Goal: Task Accomplishment & Management: Manage account settings

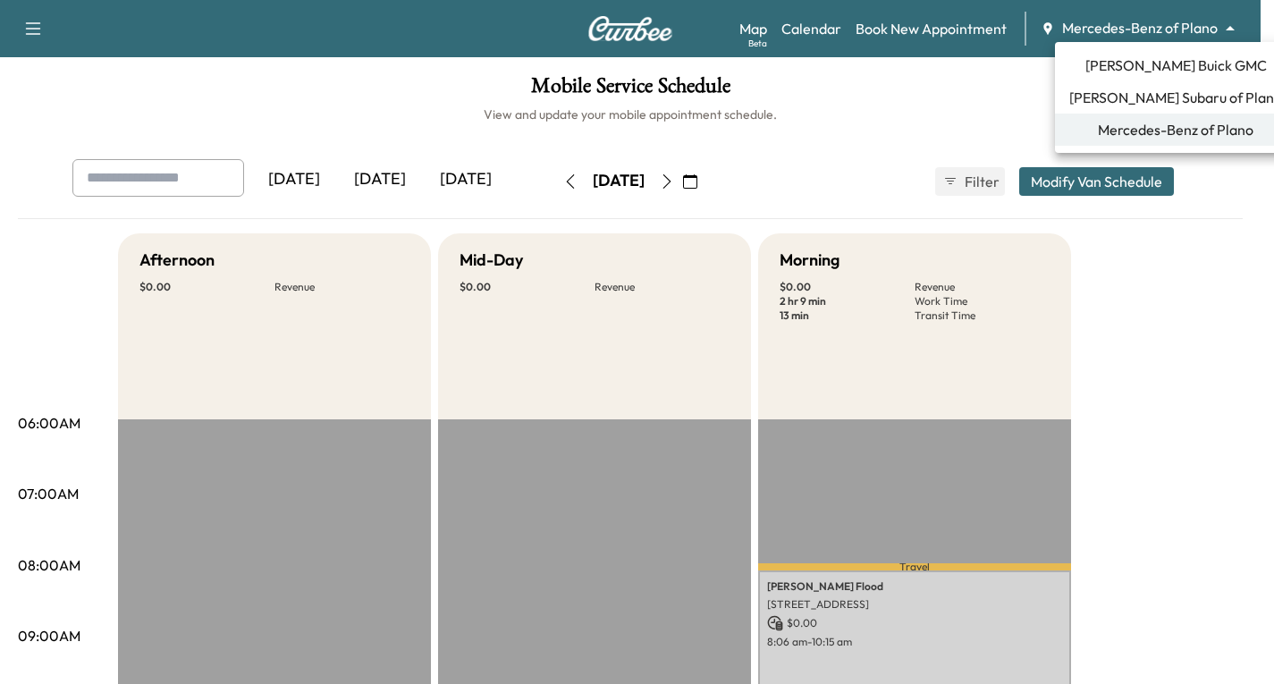
click at [1243, 21] on body "Support Log Out Map Beta Calendar Book New Appointment Mercedes-Benz of Plano *…" at bounding box center [637, 342] width 1274 height 684
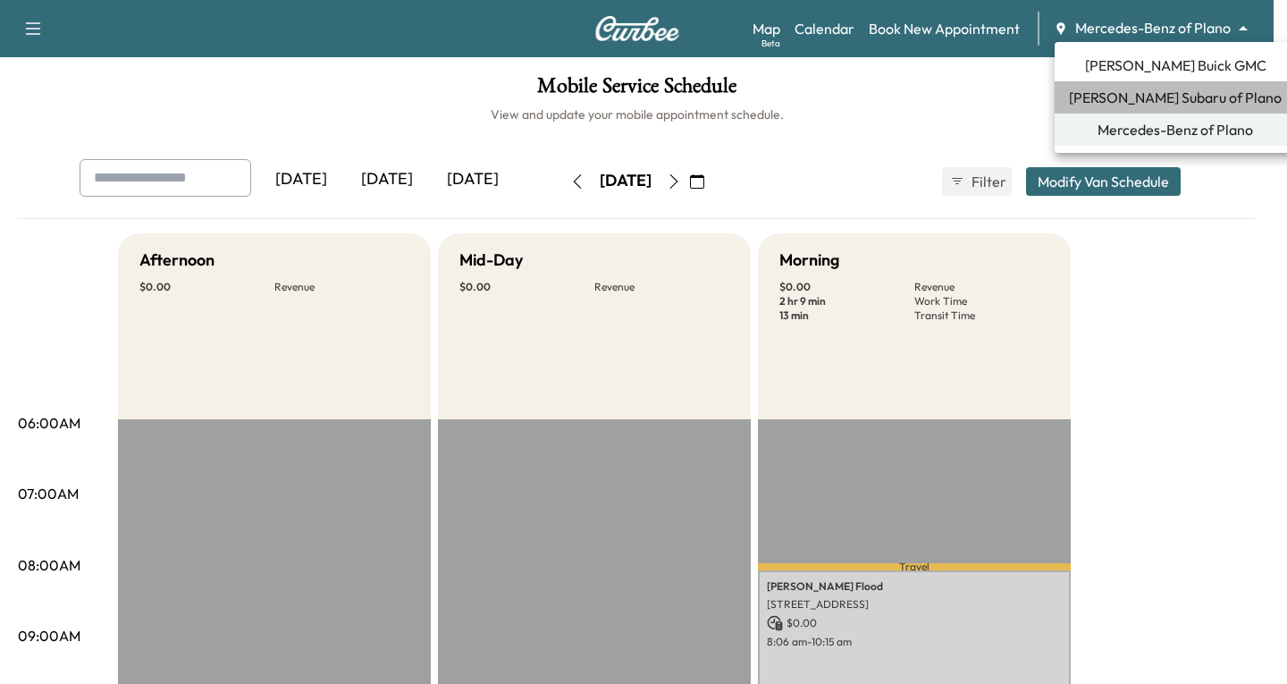
click at [1184, 98] on span "[PERSON_NAME] Subaru of Plano" at bounding box center [1175, 97] width 213 height 21
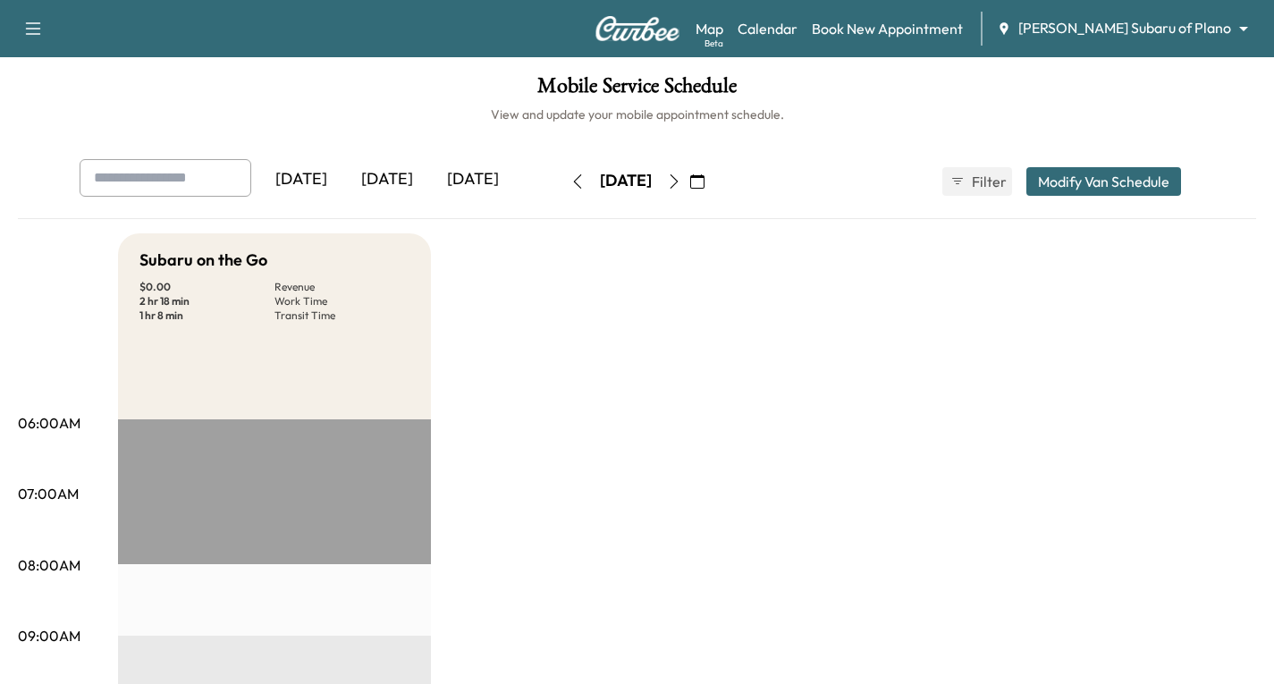
click at [570, 183] on icon "button" at bounding box center [577, 181] width 14 height 14
click at [797, 27] on link "Calendar" at bounding box center [767, 28] width 60 height 21
click at [797, 38] on link "Calendar" at bounding box center [767, 28] width 60 height 21
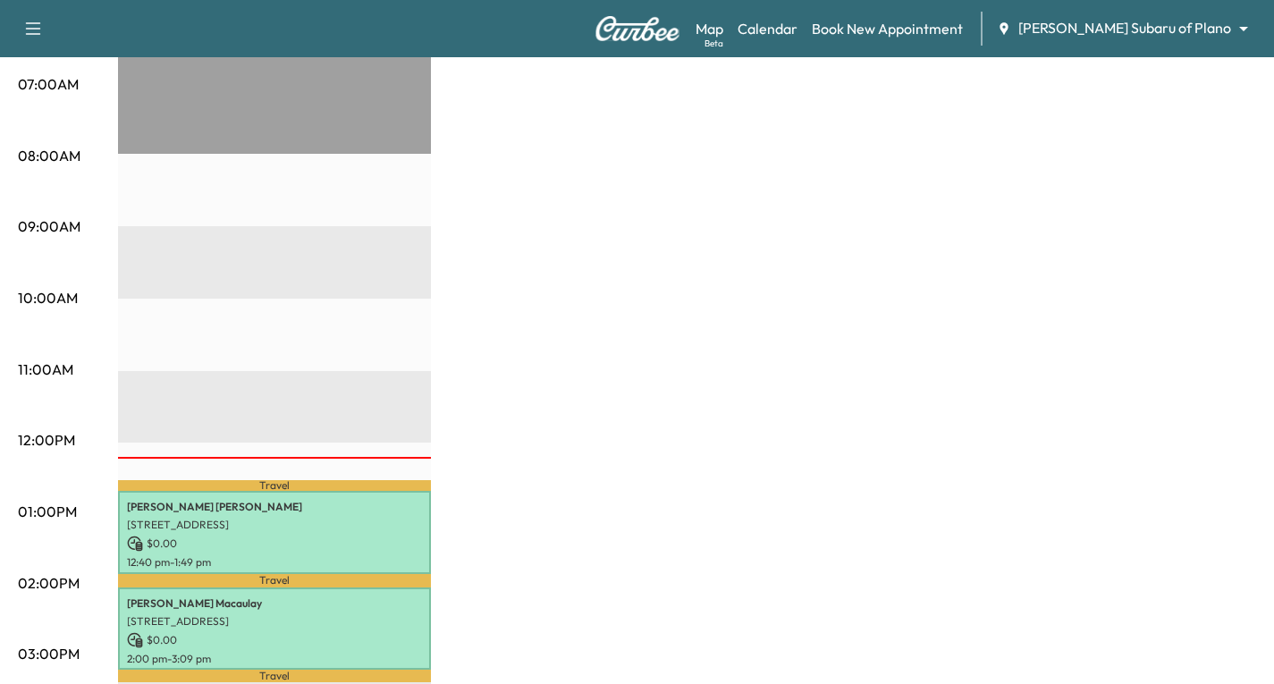
scroll to position [372, 0]
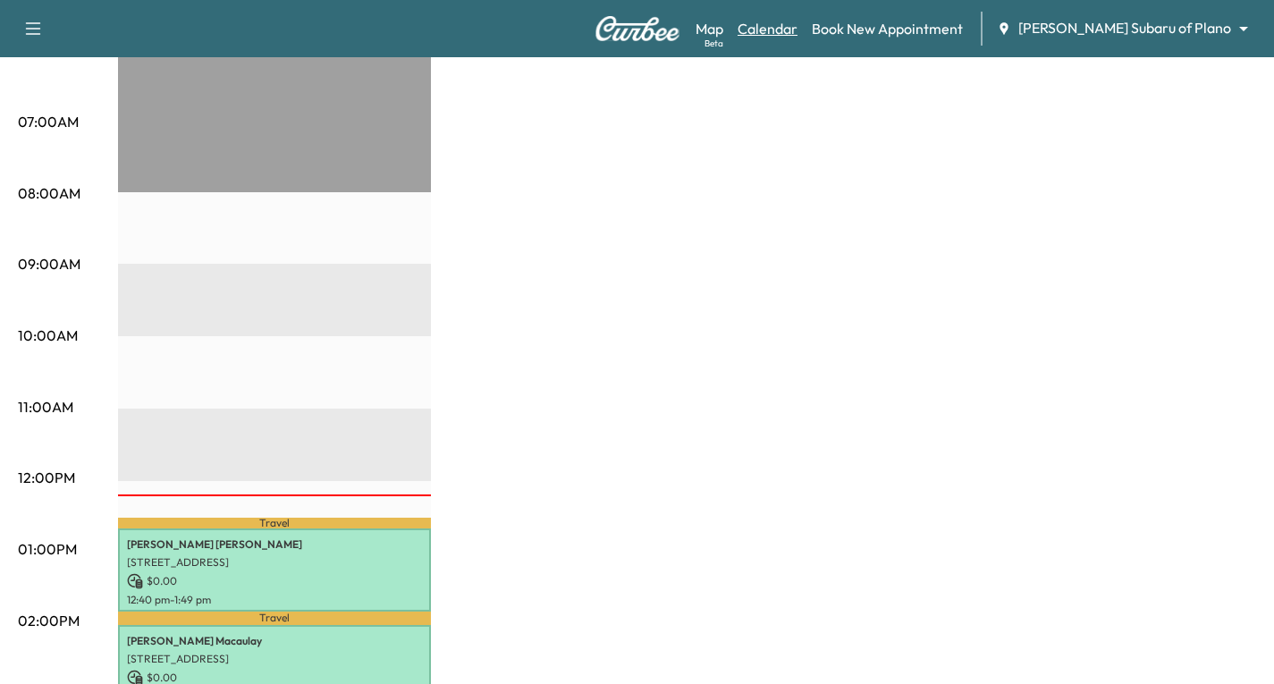
click at [797, 29] on link "Calendar" at bounding box center [767, 28] width 60 height 21
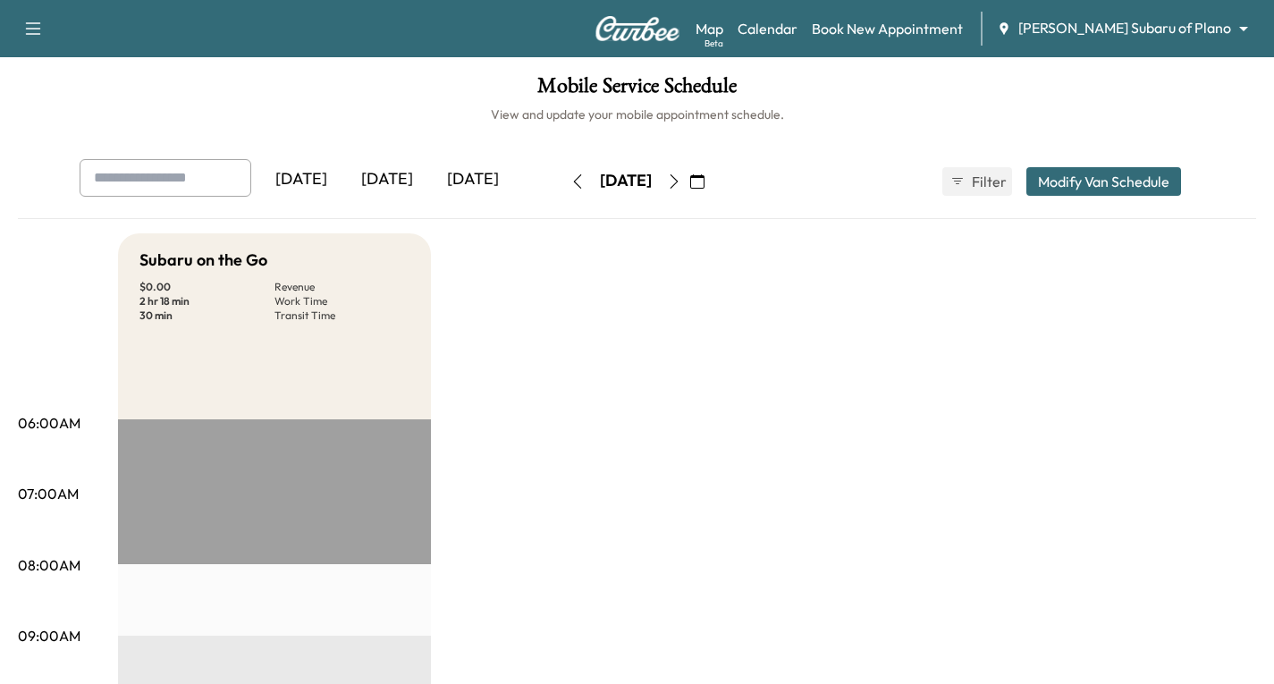
click at [570, 181] on icon "button" at bounding box center [577, 181] width 14 height 14
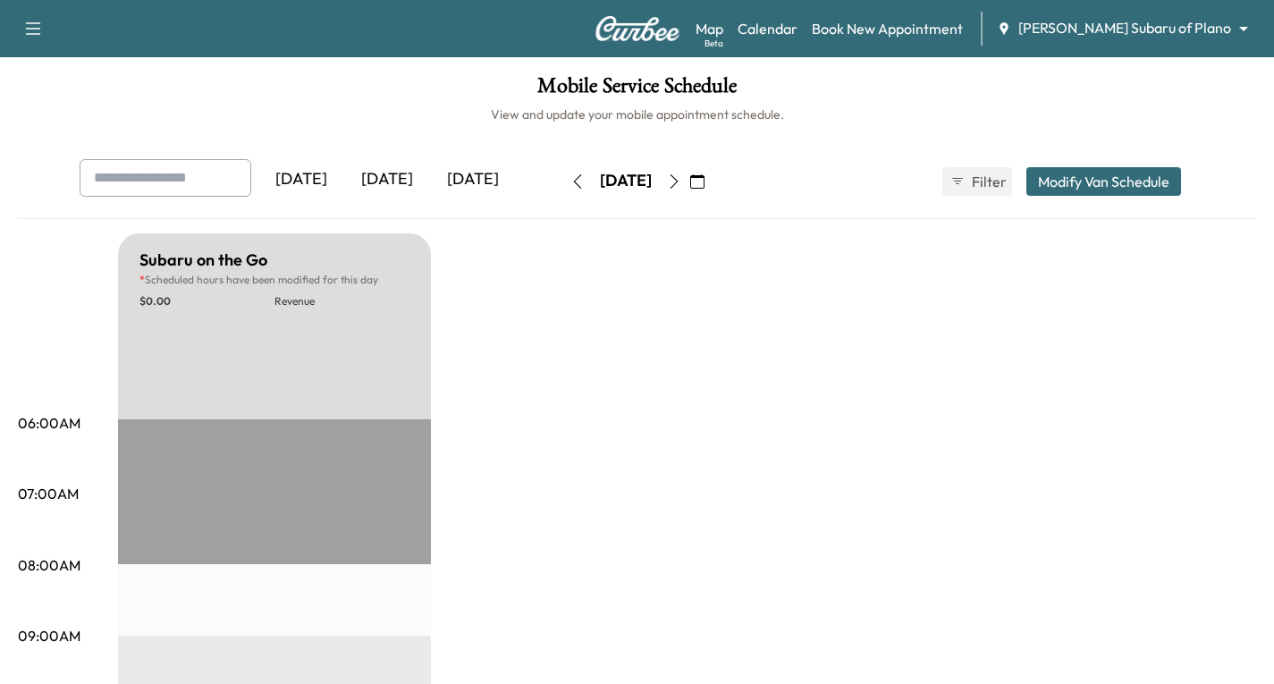
click at [681, 186] on icon "button" at bounding box center [674, 181] width 14 height 14
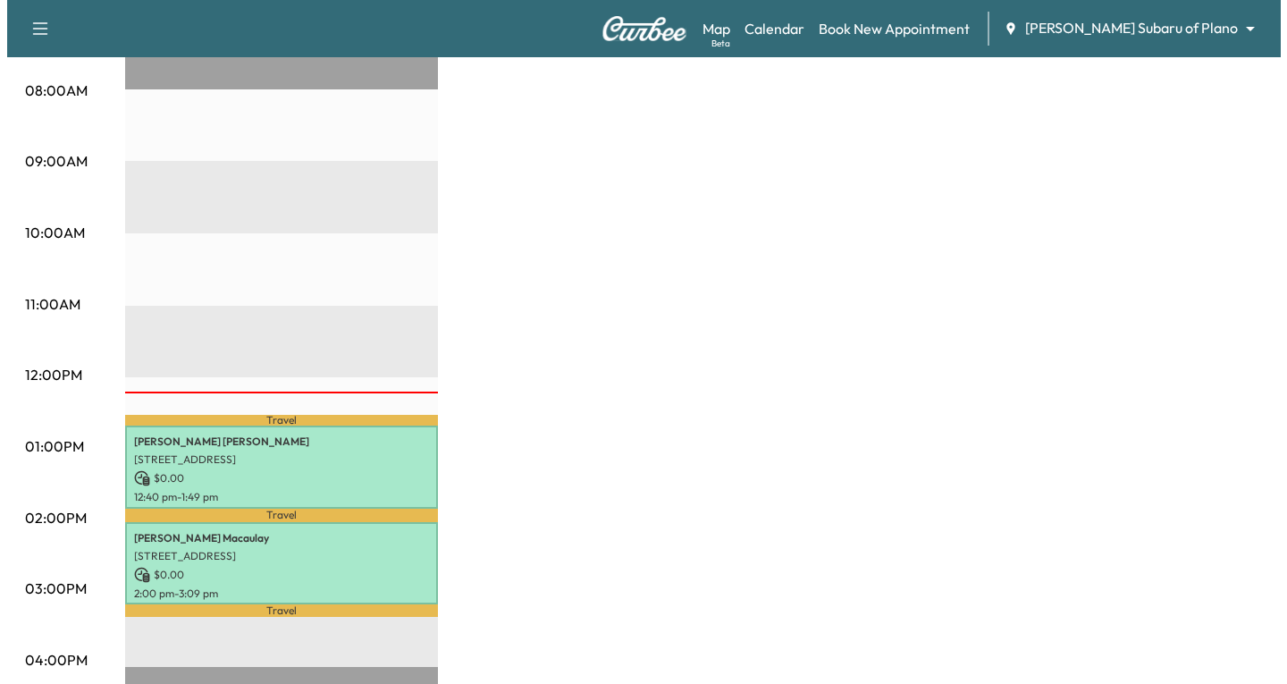
scroll to position [536, 0]
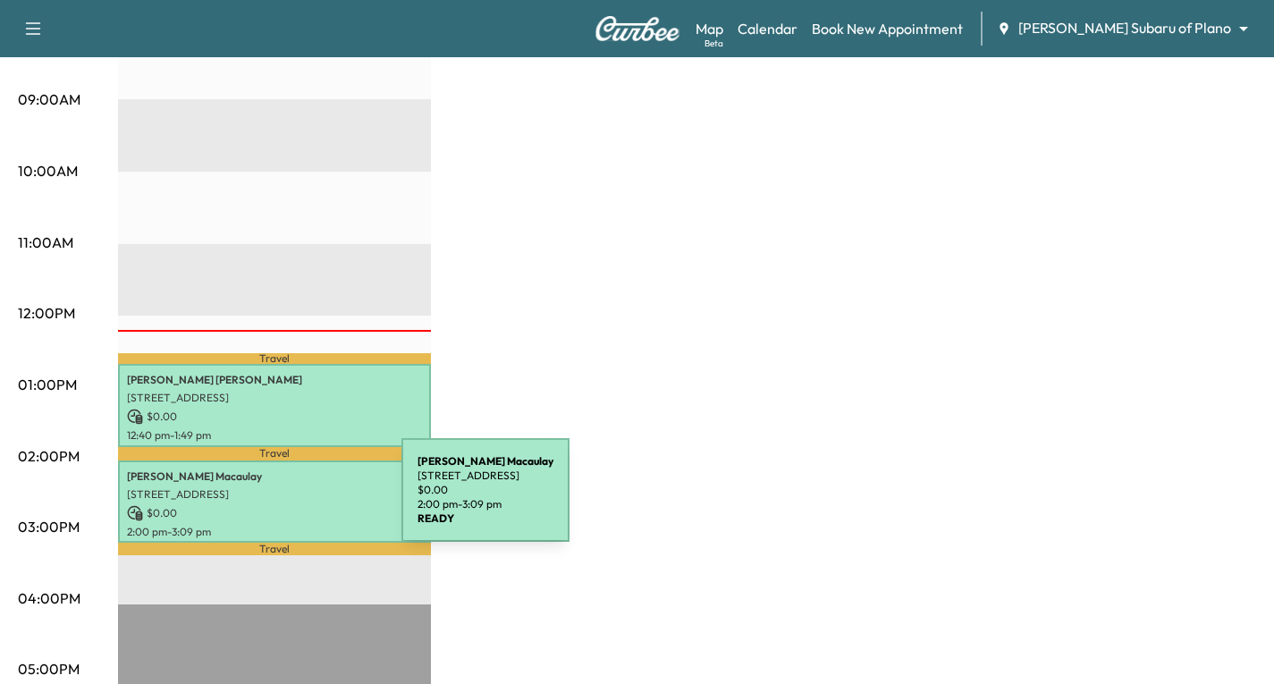
drag, startPoint x: 267, startPoint y: 501, endPoint x: 351, endPoint y: 510, distance: 84.6
click at [351, 510] on p "$ 0.00" at bounding box center [274, 513] width 295 height 16
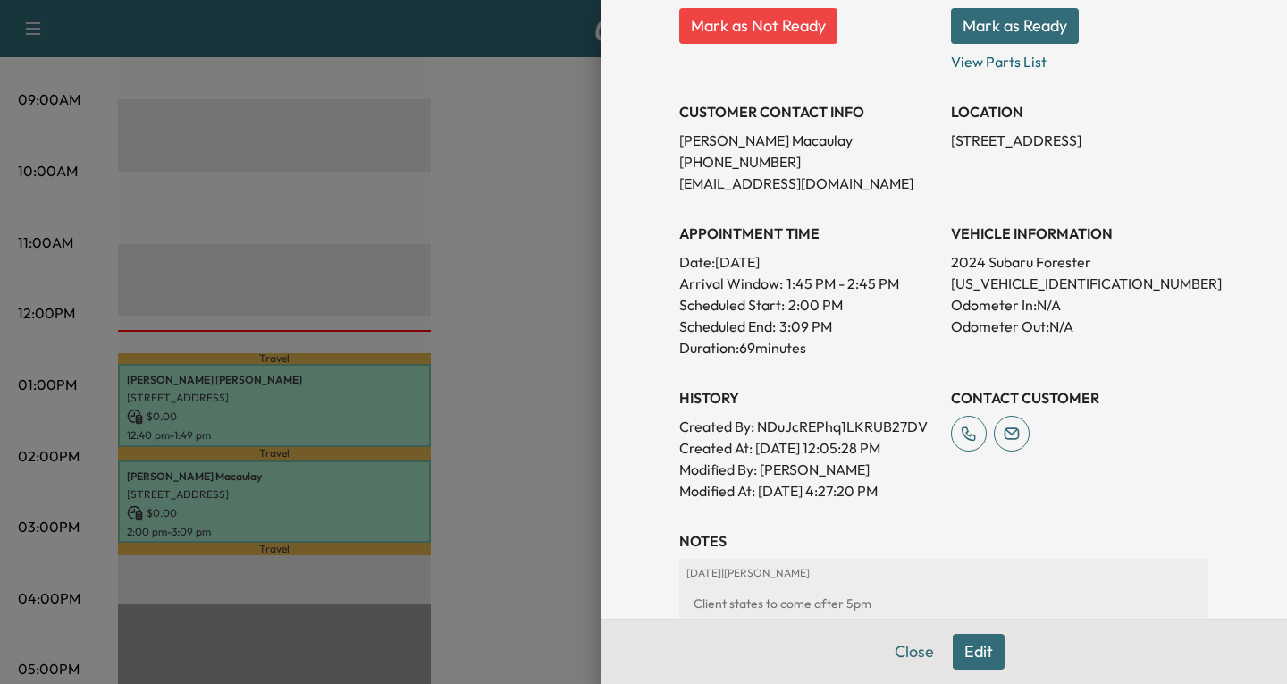
scroll to position [342, 0]
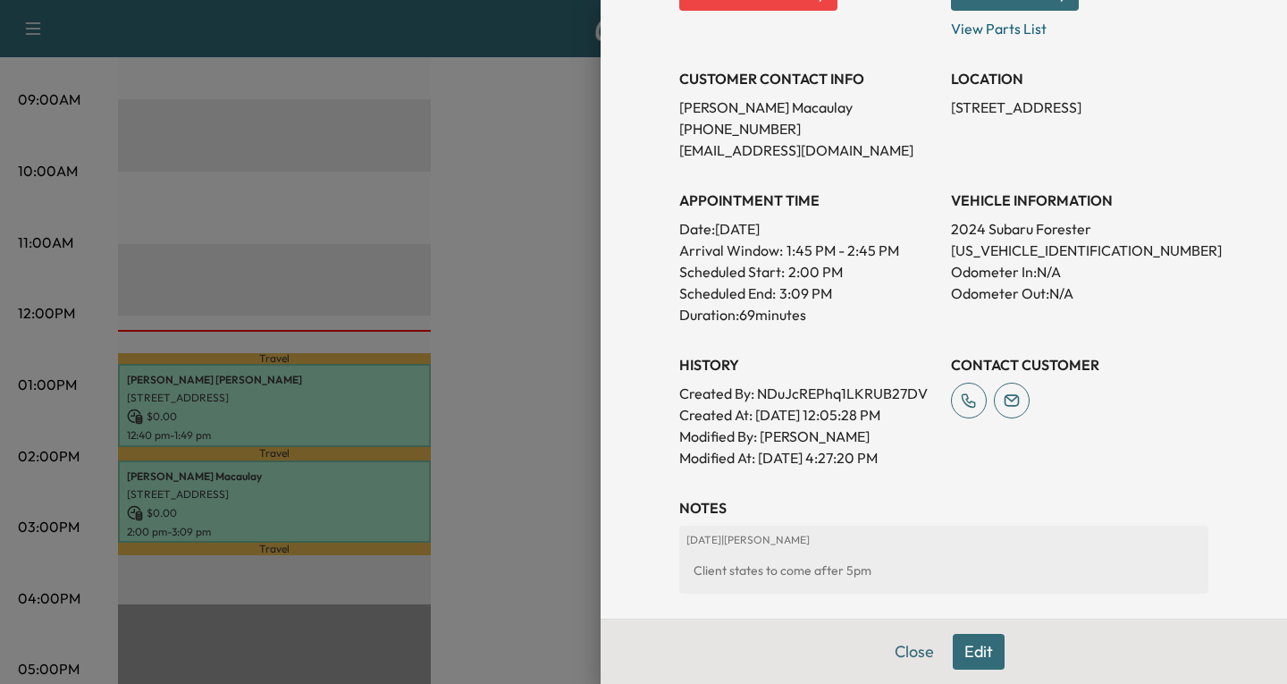
click at [965, 651] on button "Edit" at bounding box center [979, 652] width 52 height 36
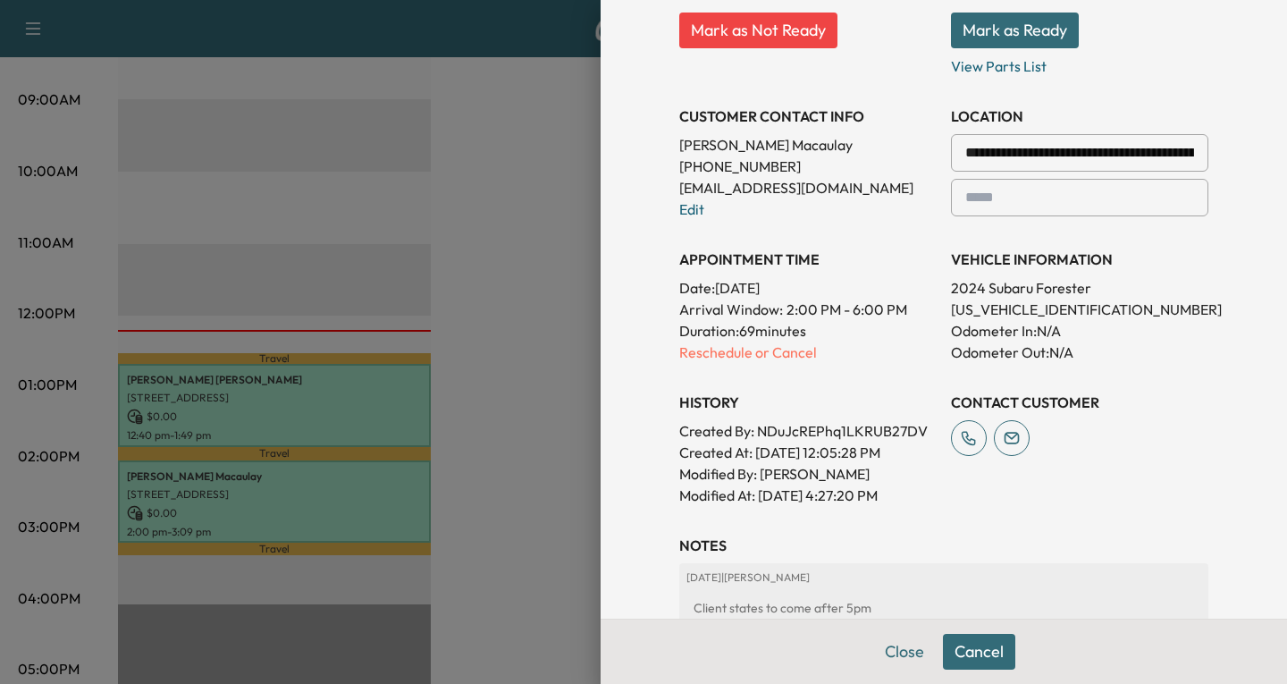
scroll to position [380, 0]
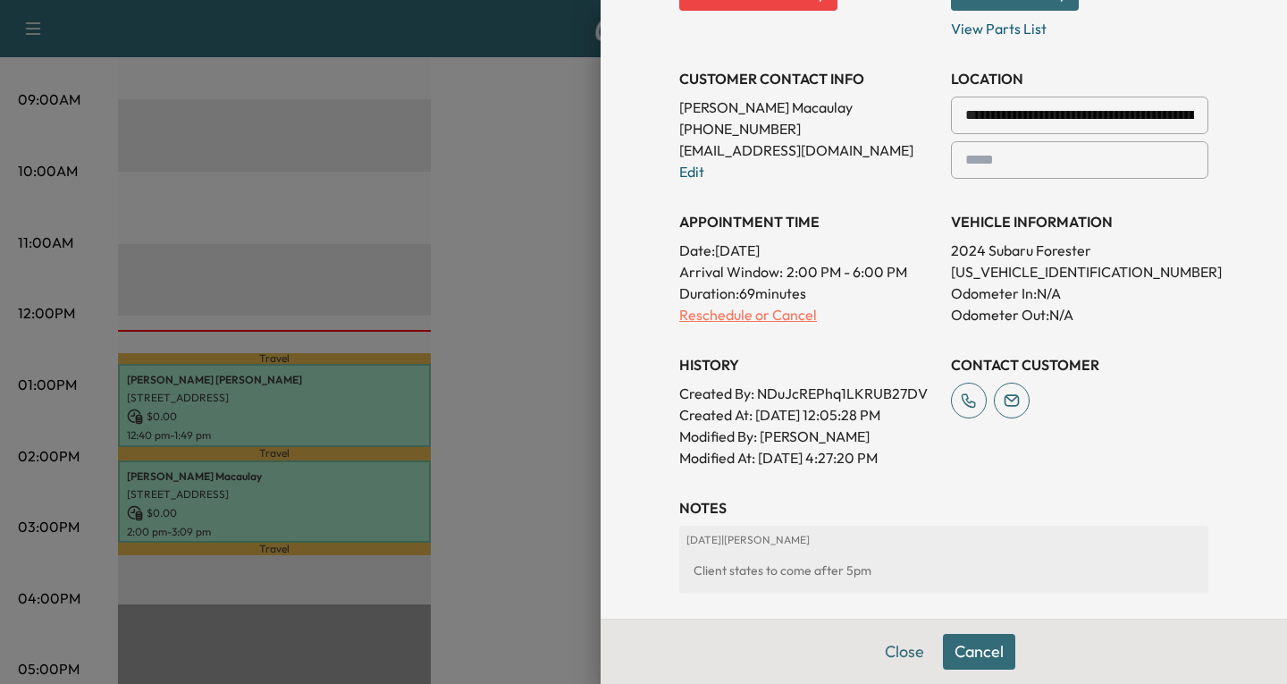
click at [782, 316] on p "Reschedule or Cancel" at bounding box center [807, 314] width 257 height 21
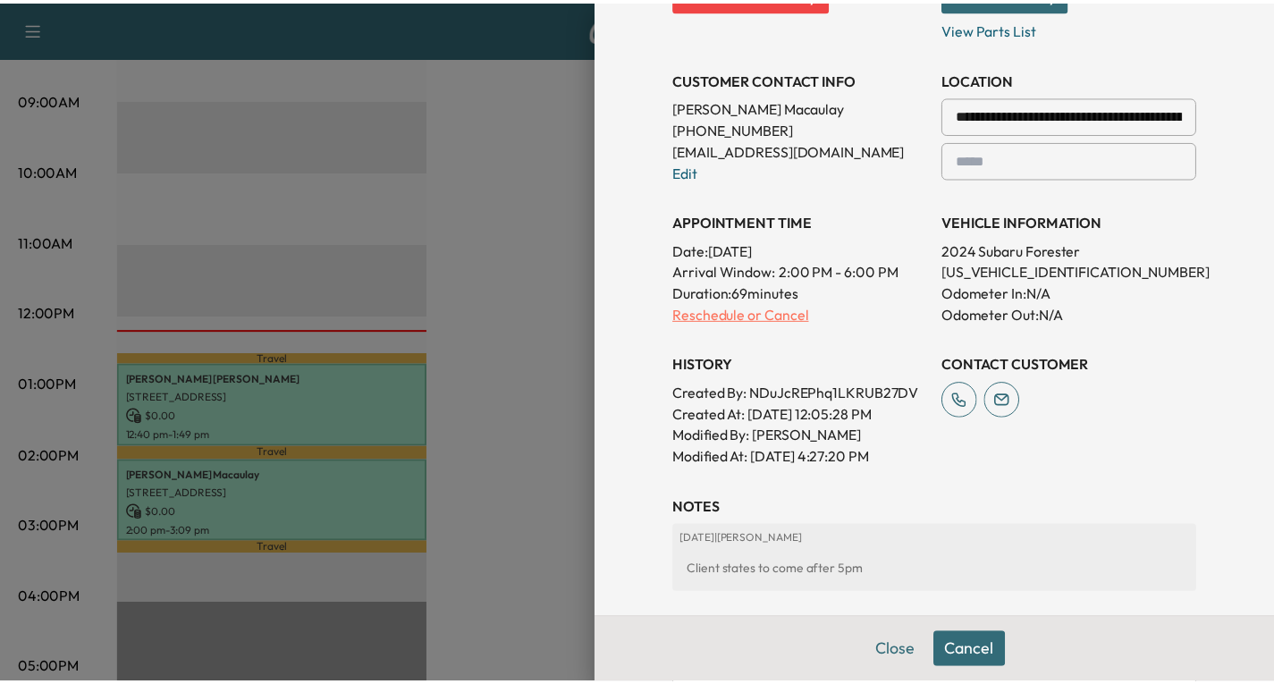
scroll to position [0, 0]
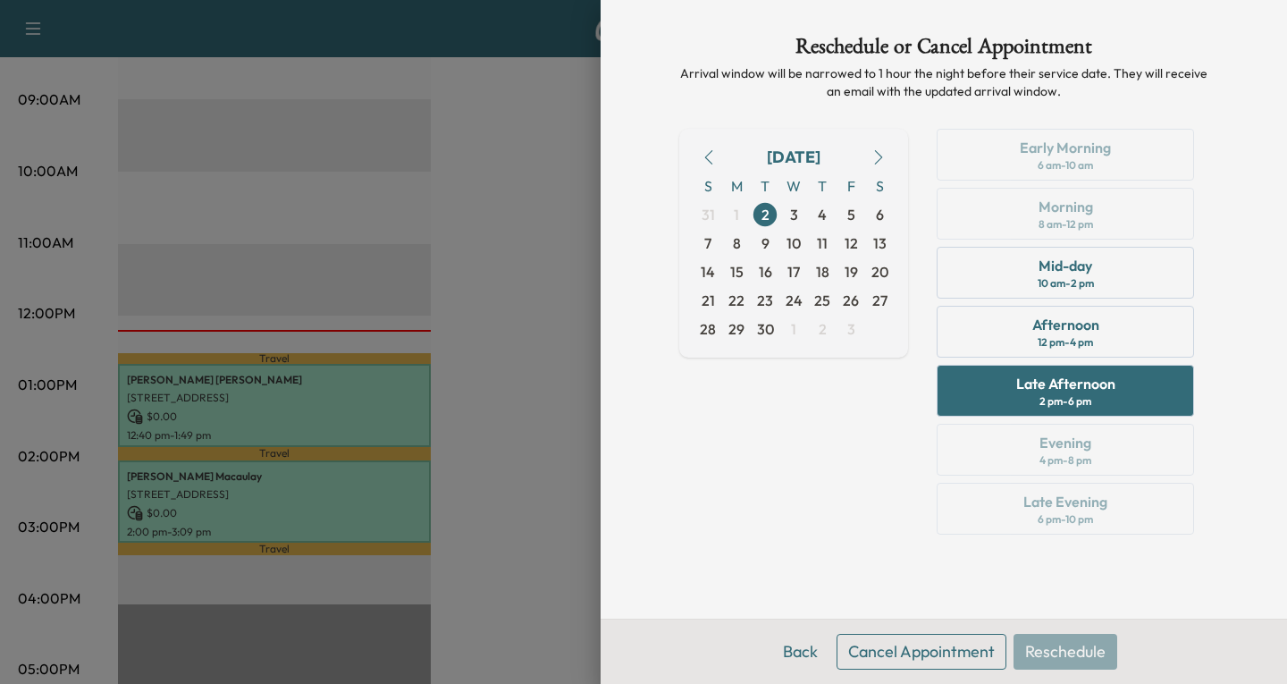
click at [909, 653] on button "Cancel Appointment" at bounding box center [922, 652] width 170 height 36
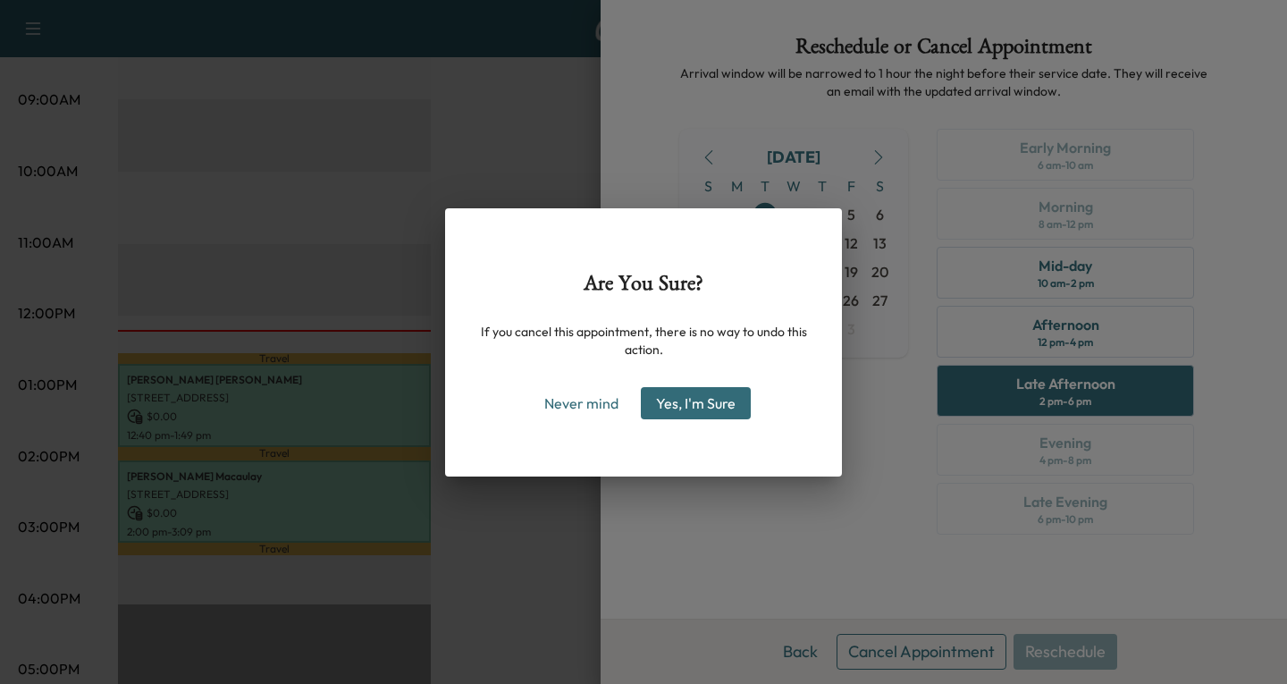
click at [720, 397] on button "Yes, I'm Sure" at bounding box center [696, 403] width 110 height 32
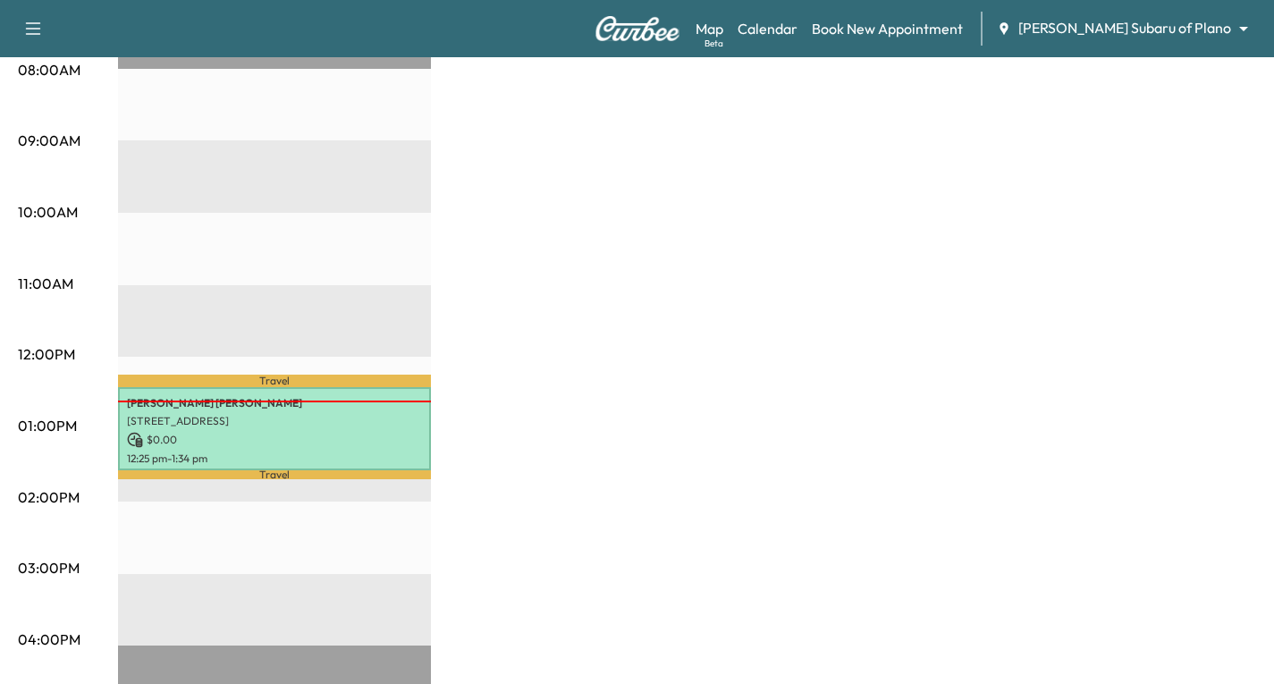
scroll to position [461, 0]
